Goal: Find specific page/section

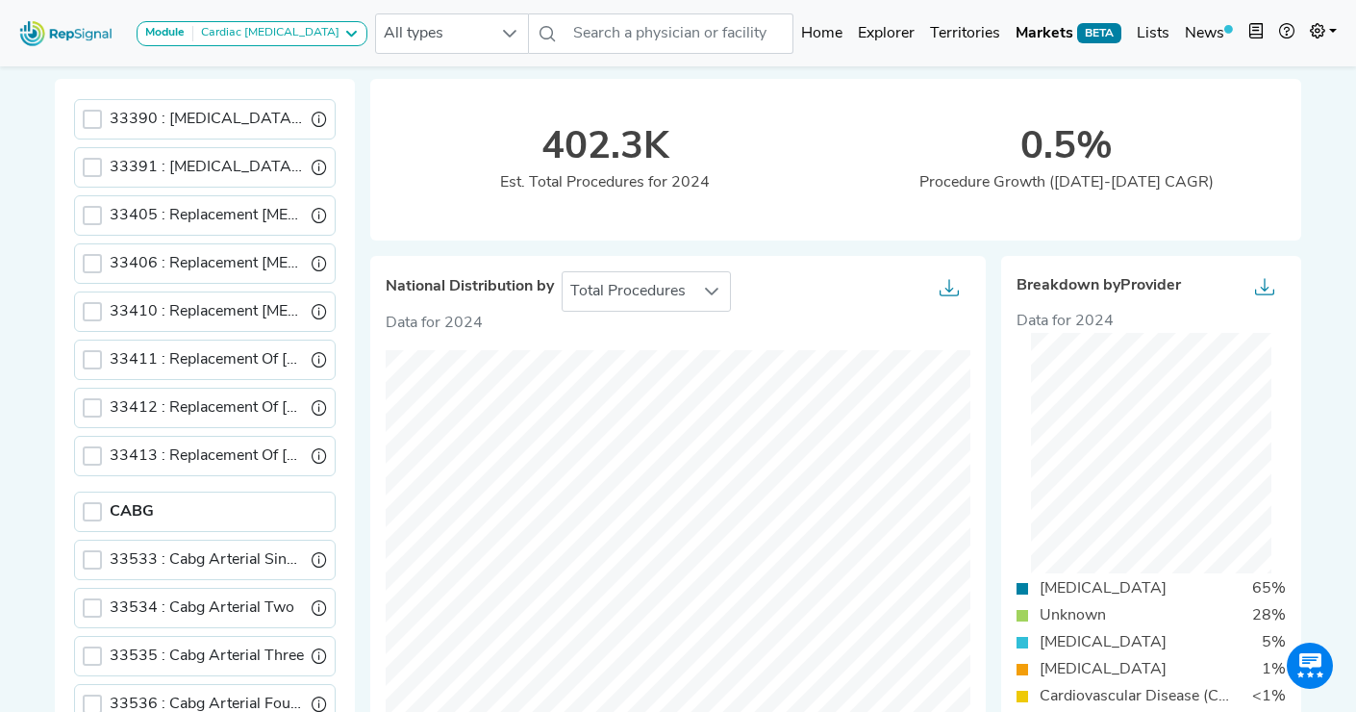
scroll to position [108, 0]
click at [93, 511] on div at bounding box center [92, 510] width 19 height 19
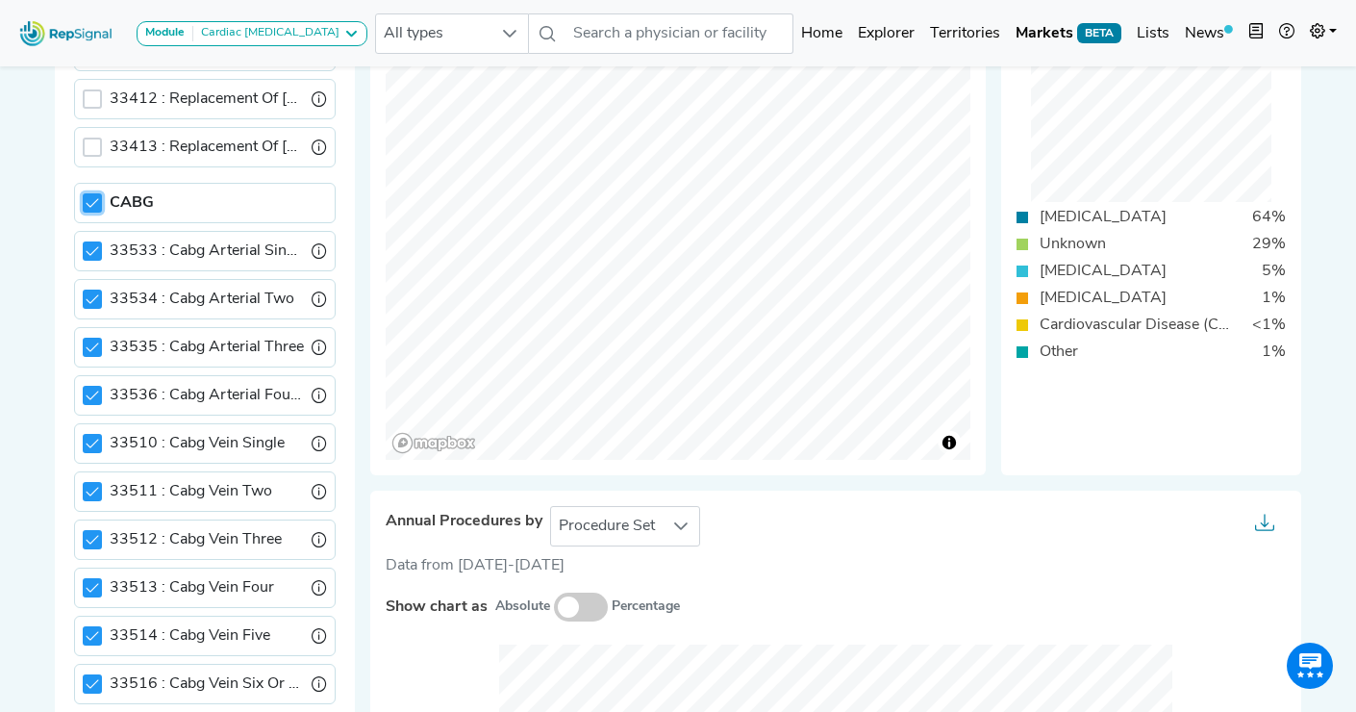
scroll to position [594, 0]
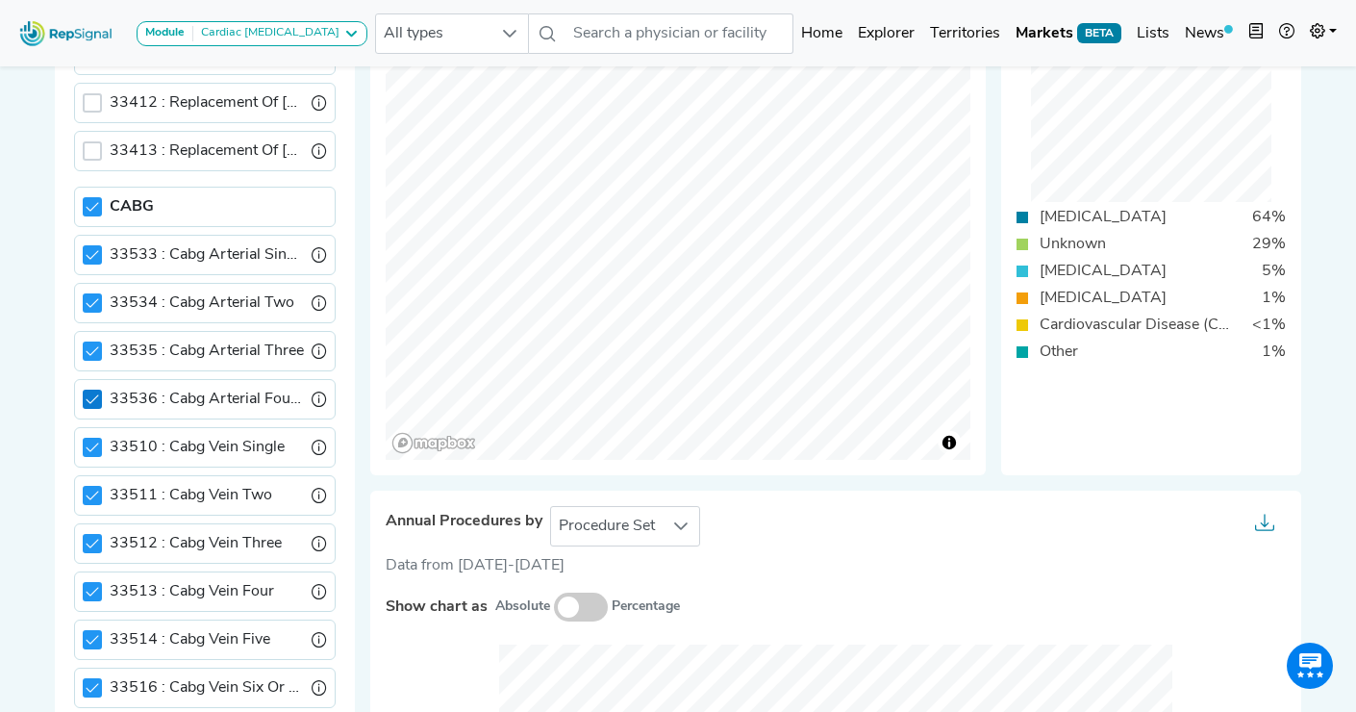
click at [95, 398] on icon at bounding box center [92, 398] width 13 height 13
click at [95, 347] on icon at bounding box center [92, 350] width 13 height 13
click at [93, 287] on div "33534 : Cabg Arterial Two" at bounding box center [205, 303] width 262 height 40
click at [93, 297] on icon at bounding box center [92, 302] width 13 height 13
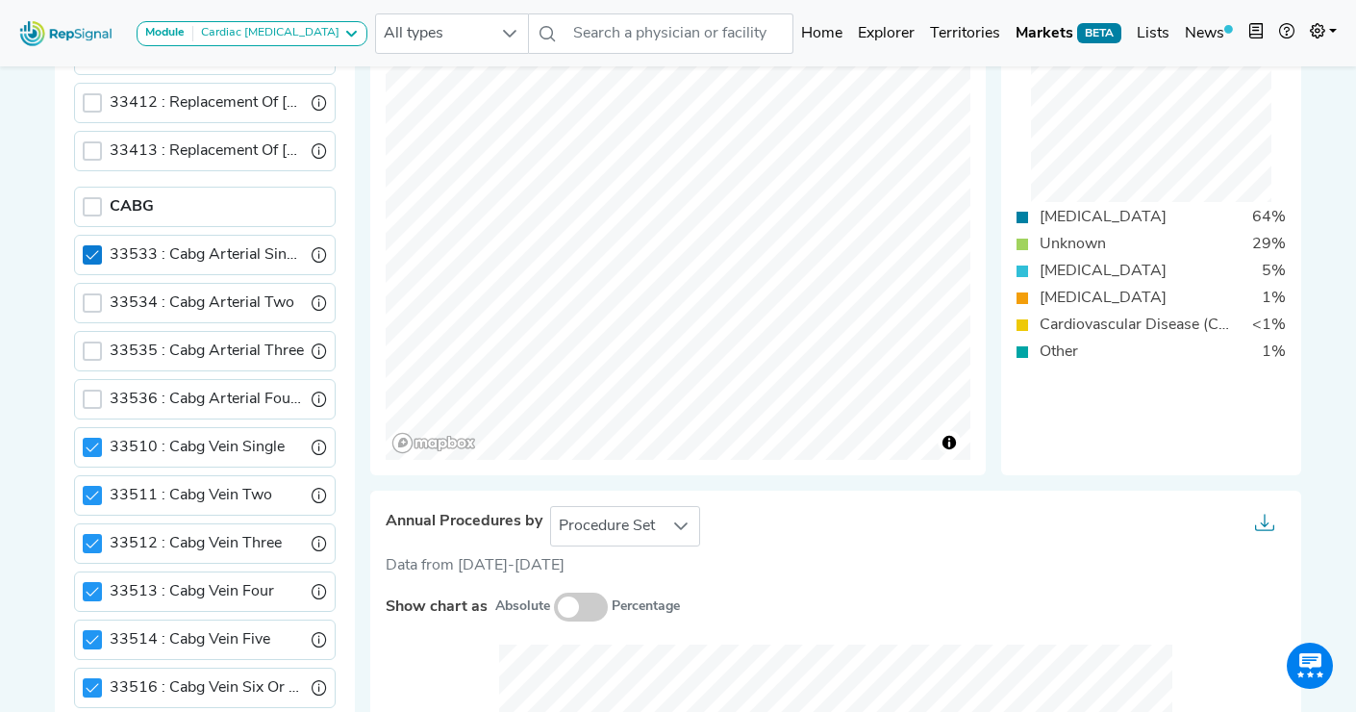
click at [93, 263] on div at bounding box center [92, 254] width 19 height 19
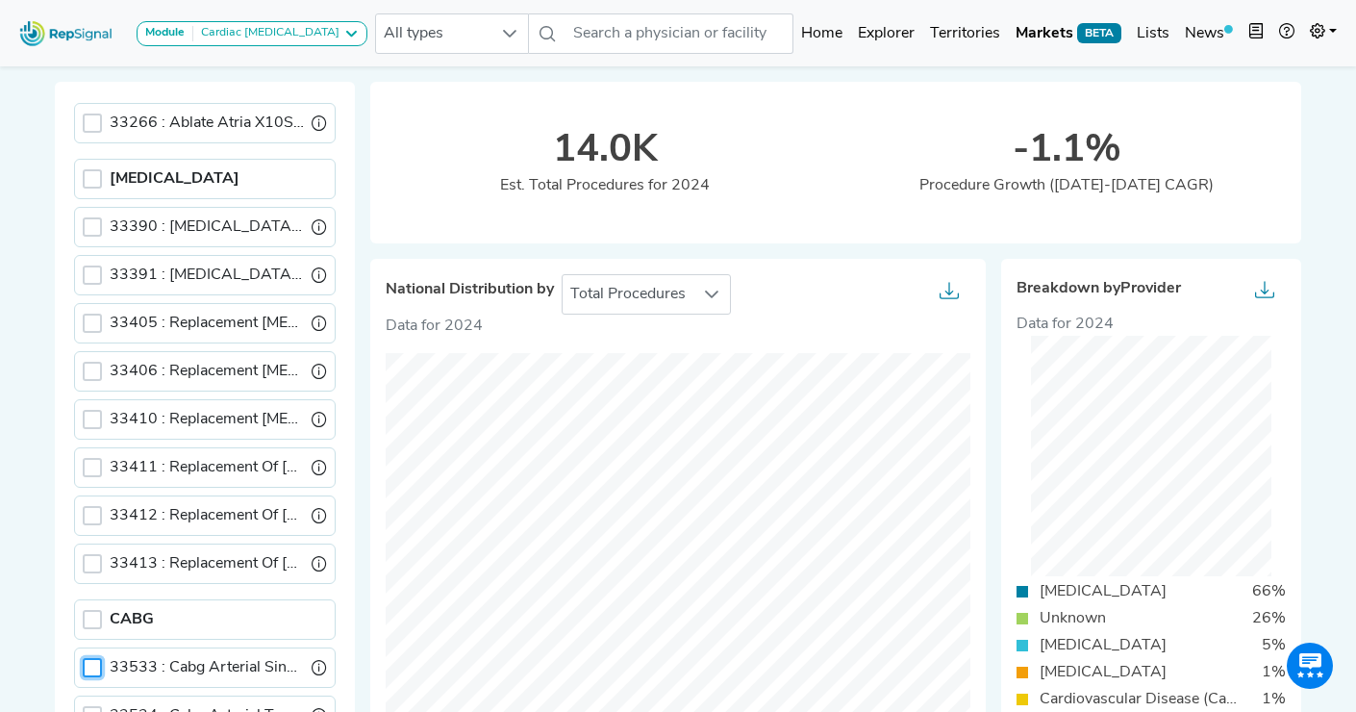
scroll to position [661, 0]
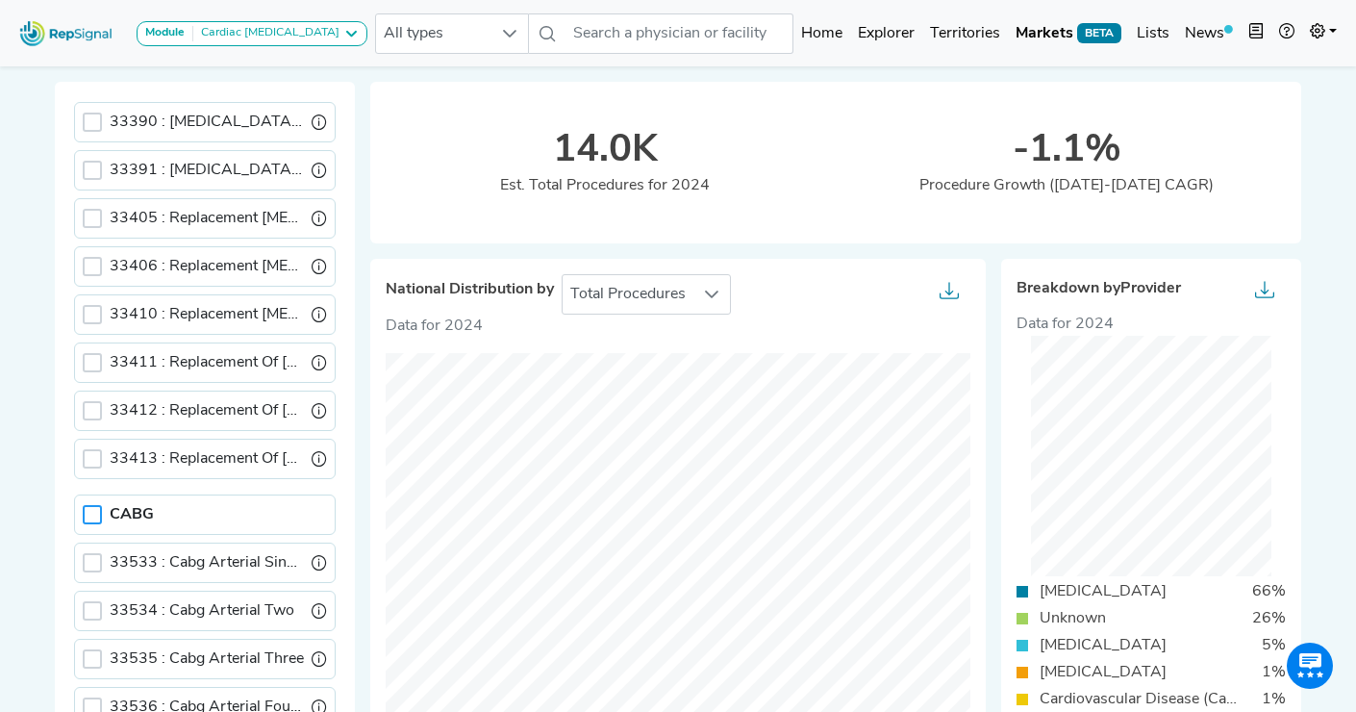
click at [96, 511] on div at bounding box center [92, 514] width 19 height 19
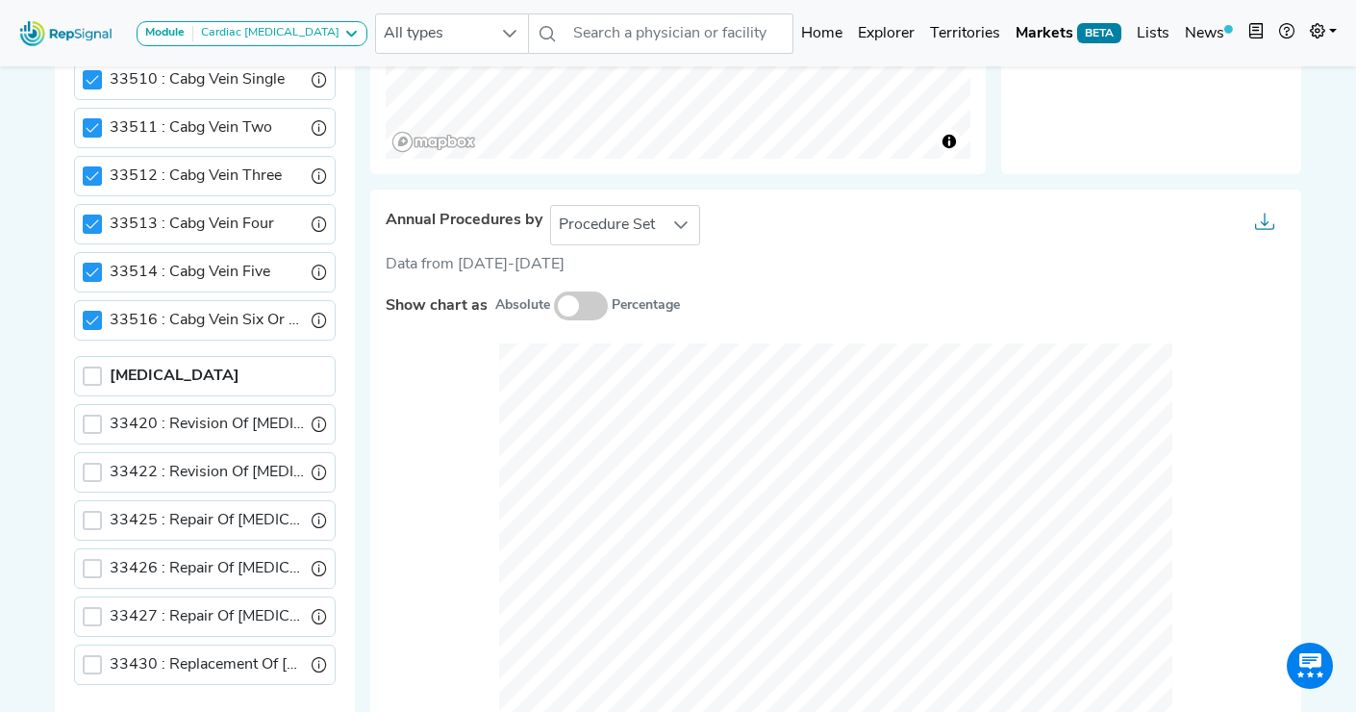
scroll to position [778, 0]
click at [660, 220] on span "Procedure Set" at bounding box center [607, 226] width 112 height 38
click at [612, 303] on li "Setting Of Care" at bounding box center [624, 311] width 150 height 38
